Goal: Information Seeking & Learning: Learn about a topic

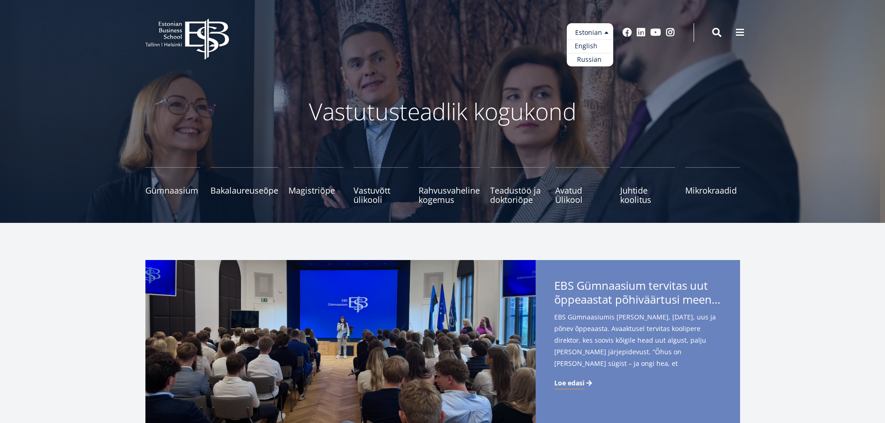
click at [594, 49] on link "English" at bounding box center [589, 45] width 46 height 13
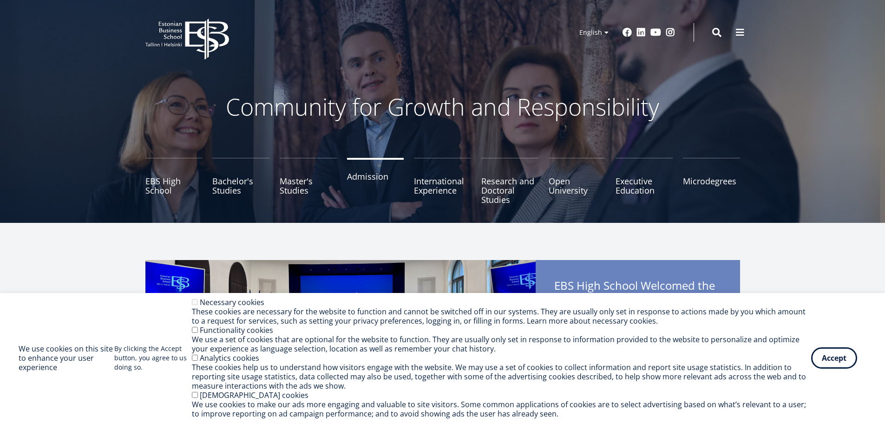
click at [362, 188] on link "Admission" at bounding box center [375, 181] width 57 height 46
click at [839, 366] on button "Accept" at bounding box center [834, 355] width 46 height 21
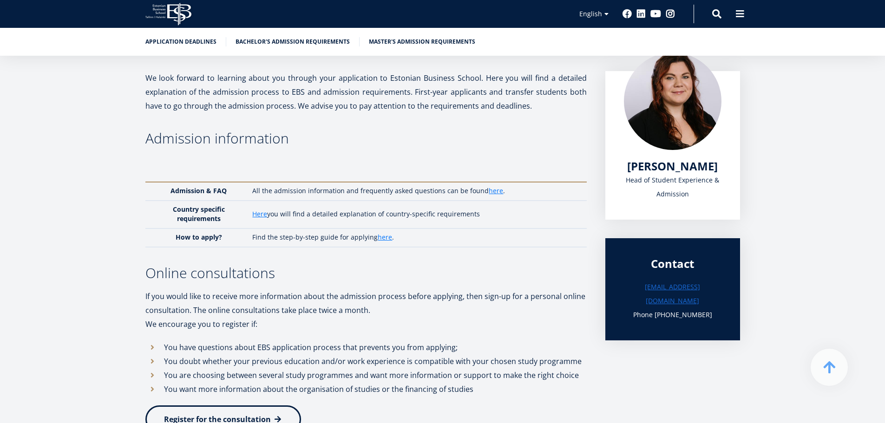
scroll to position [152, 0]
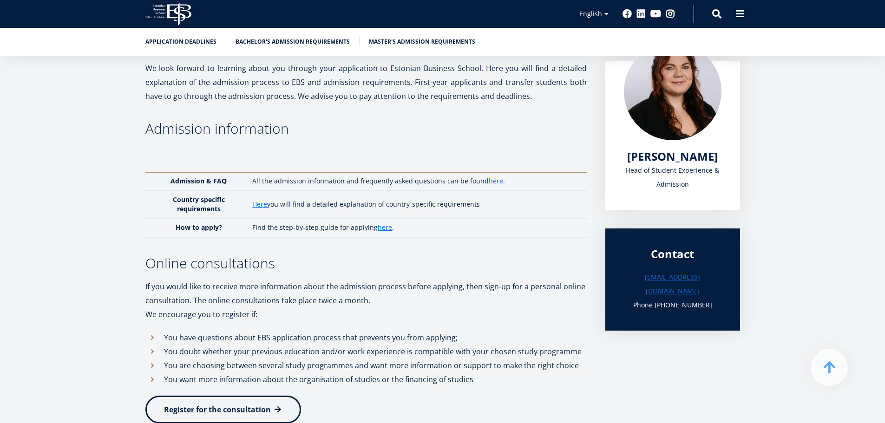
click at [488, 179] on link "here" at bounding box center [495, 180] width 14 height 9
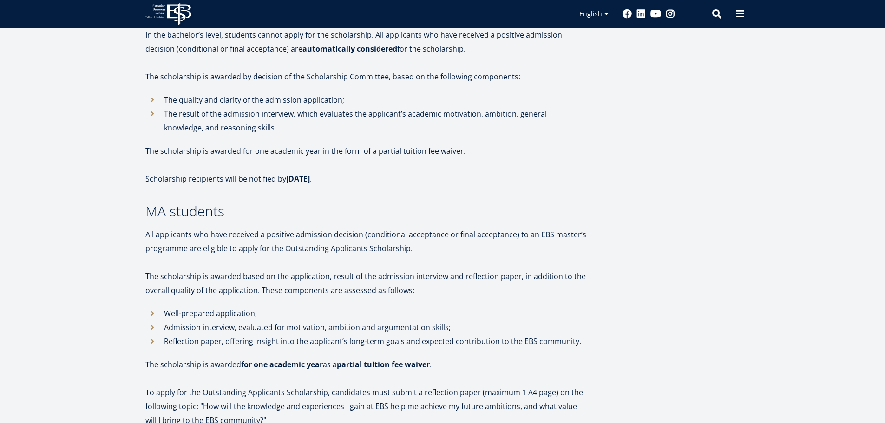
scroll to position [4, 0]
